Goal: Task Accomplishment & Management: Complete application form

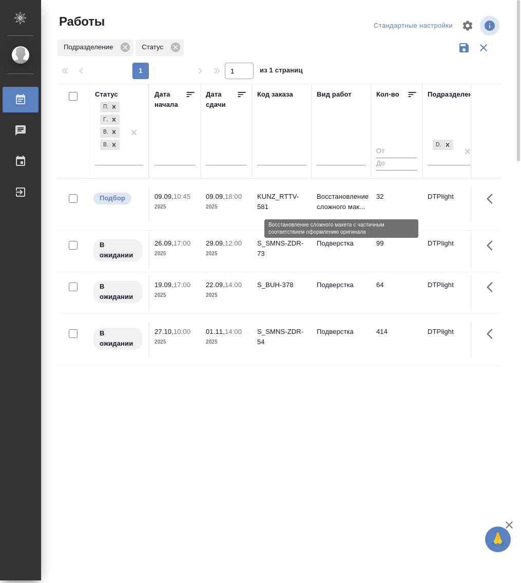
click at [329, 202] on p "Восстановление сложного мак..." at bounding box center [341, 201] width 49 height 21
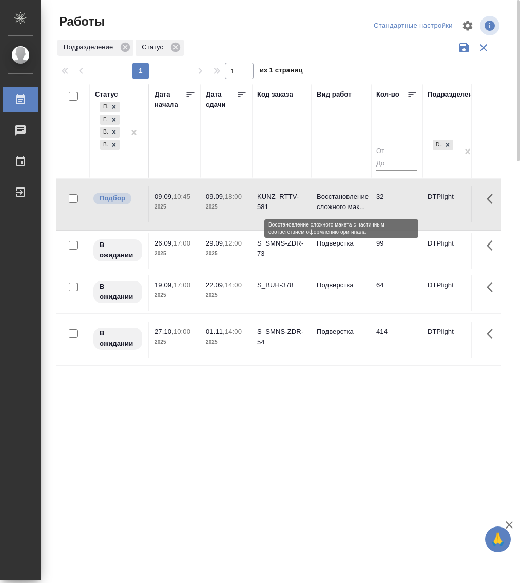
click at [329, 202] on p "Восстановление сложного мак..." at bounding box center [341, 201] width 49 height 21
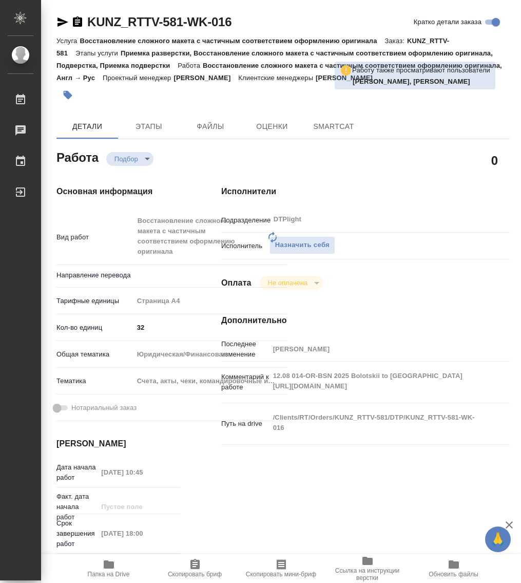
type textarea "x"
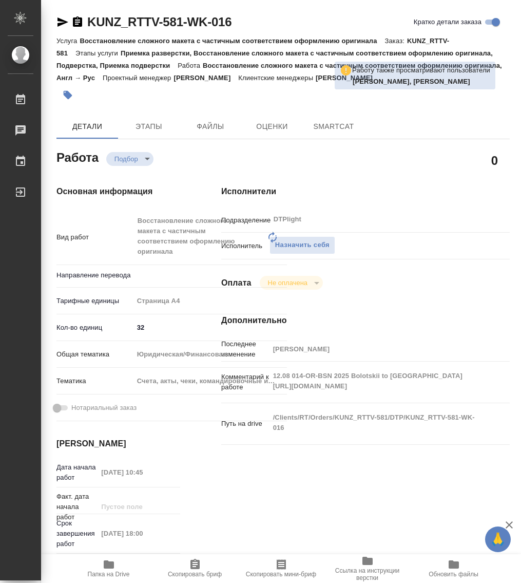
type textarea "x"
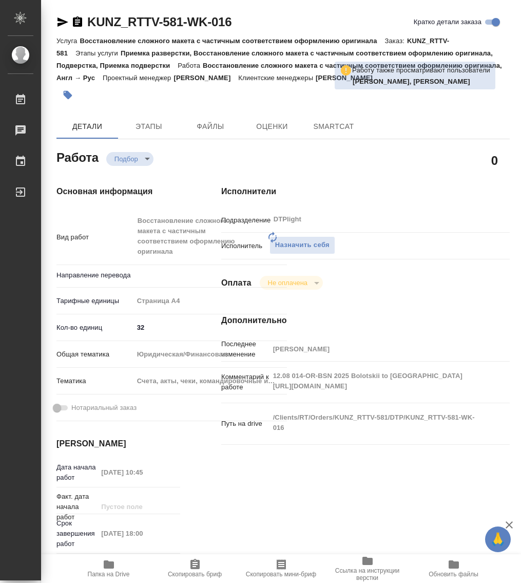
type textarea "x"
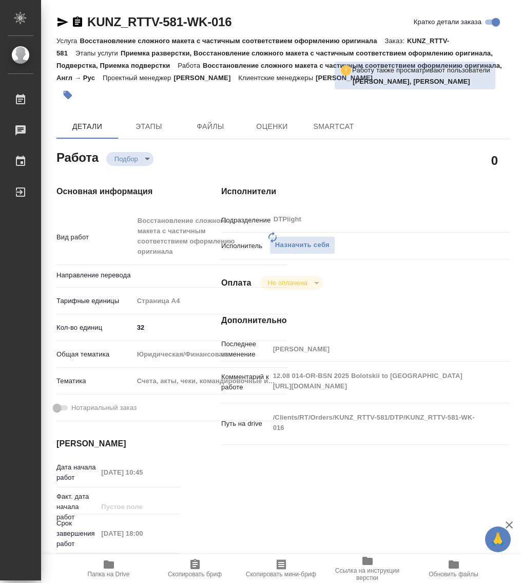
type textarea "x"
type input "англ-рус"
type textarea "x"
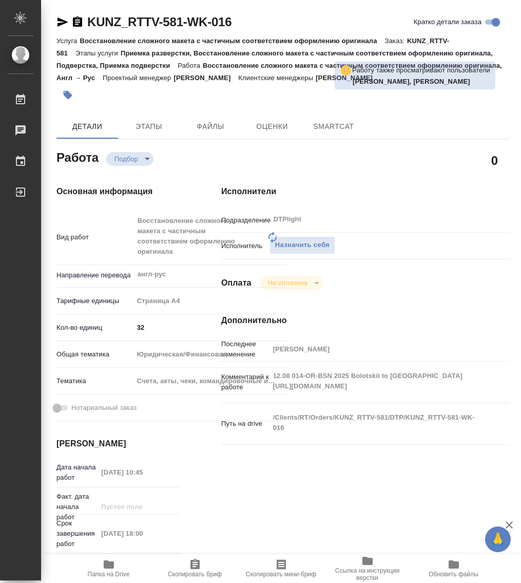
type textarea "x"
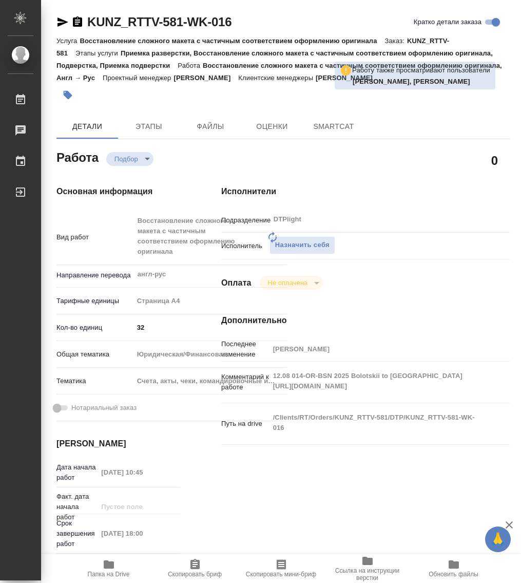
type textarea "x"
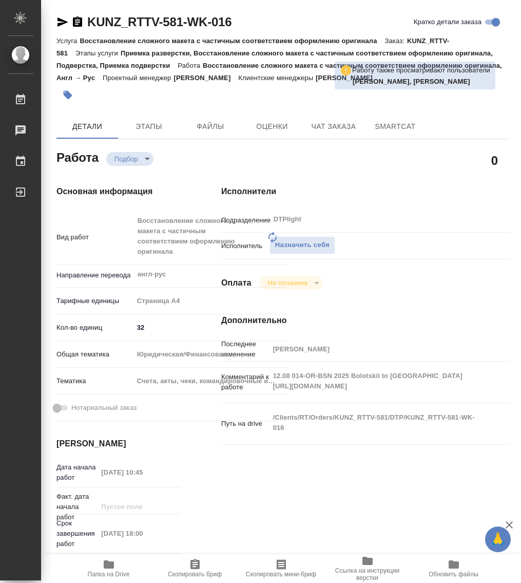
type textarea "x"
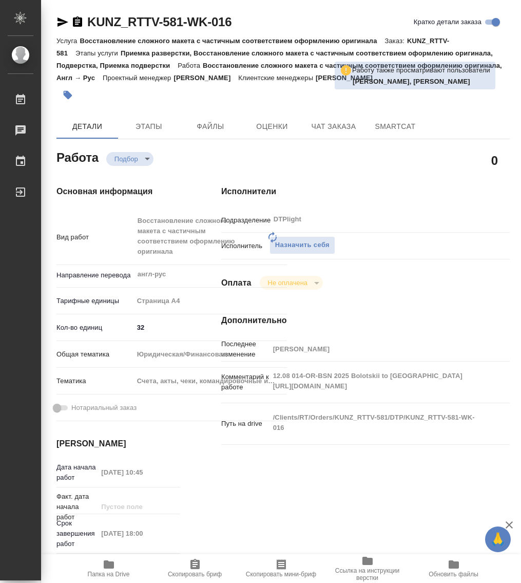
type textarea "x"
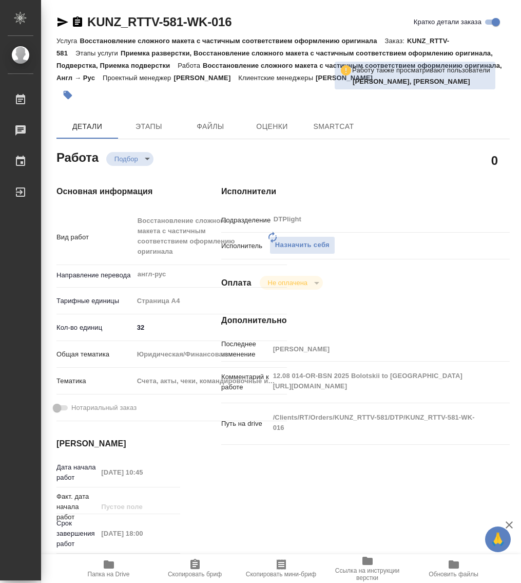
type textarea "x"
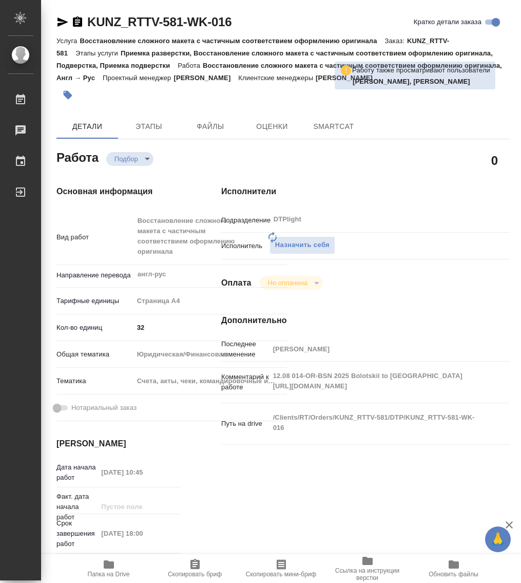
type textarea "x"
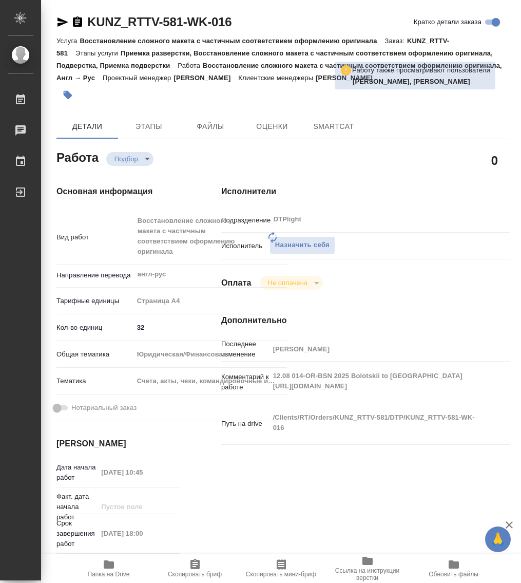
type textarea "x"
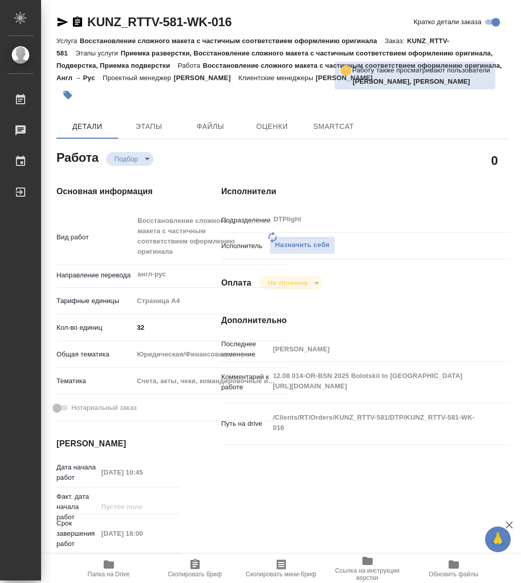
type textarea "x"
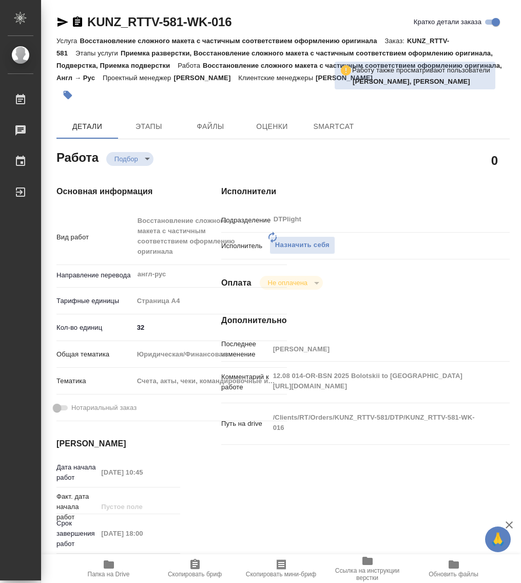
type textarea "x"
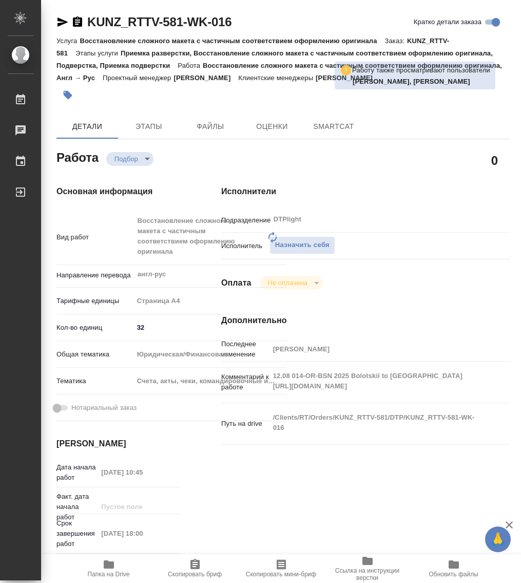
type textarea "x"
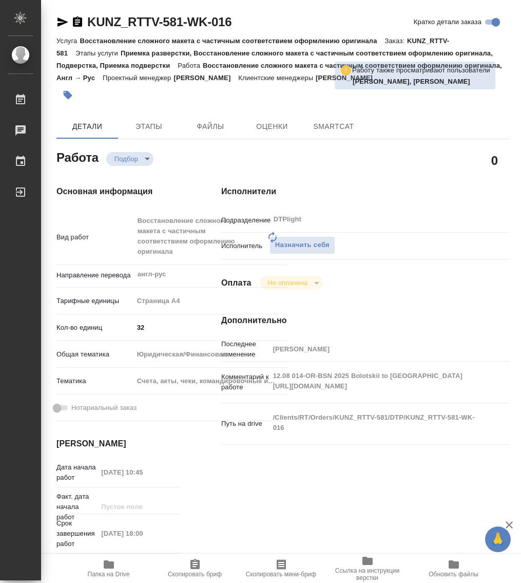
type textarea "x"
